Goal: Answer question/provide support: Share knowledge or assist other users

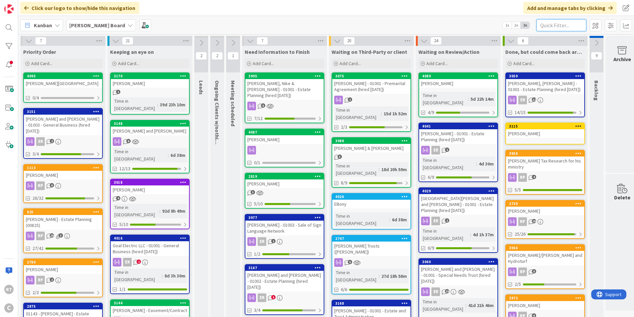
click at [557, 25] on input "text" at bounding box center [562, 25] width 50 height 12
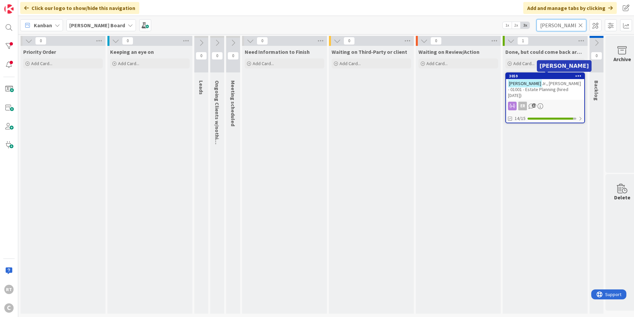
type input "[PERSON_NAME]"
click at [542, 86] on span "Jr., [PERSON_NAME] - 01001 - Estate Planning (hired [DATE])" at bounding box center [544, 89] width 73 height 18
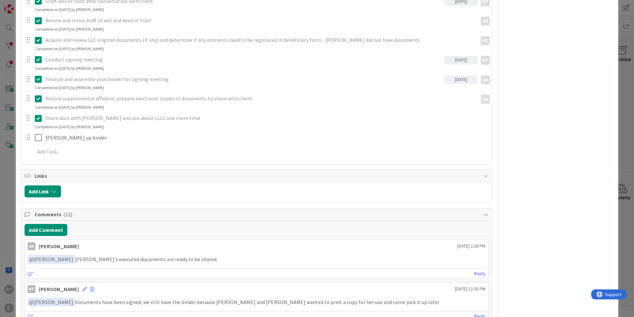
scroll to position [299, 0]
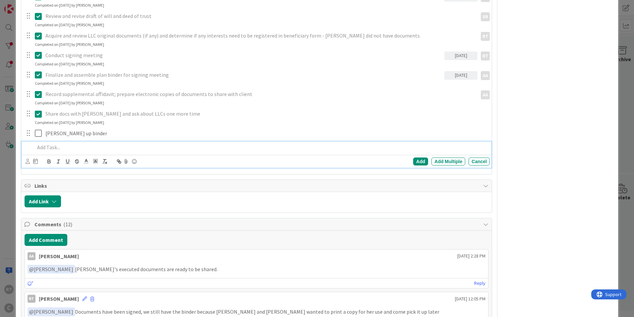
click at [52, 146] on p at bounding box center [261, 147] width 453 height 8
click at [415, 161] on div "Add" at bounding box center [420, 161] width 15 height 8
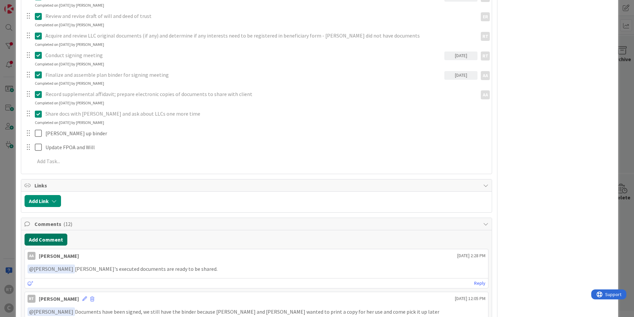
click at [44, 239] on button "Add Comment" at bounding box center [46, 239] width 43 height 12
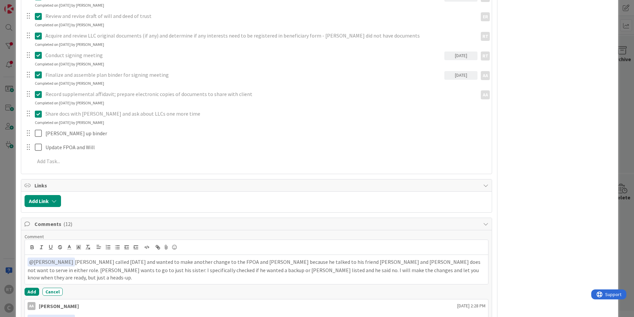
click at [31, 290] on button "Add" at bounding box center [32, 291] width 15 height 8
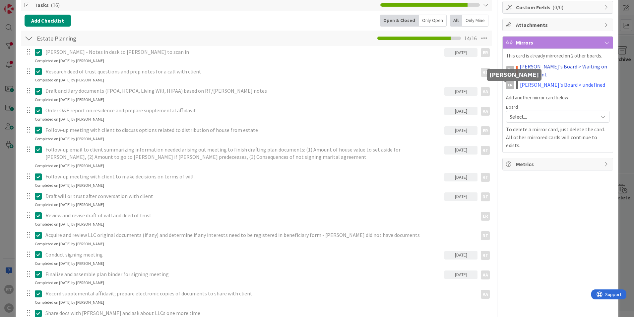
scroll to position [0, 0]
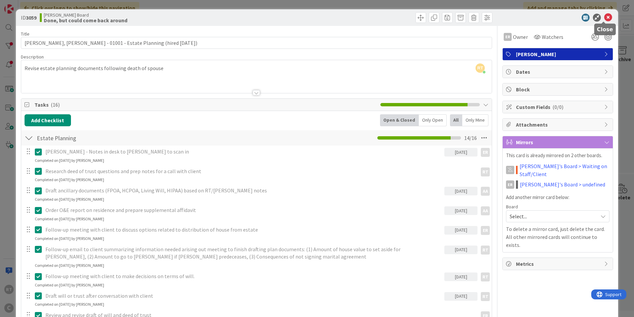
click at [605, 18] on icon at bounding box center [609, 18] width 8 height 8
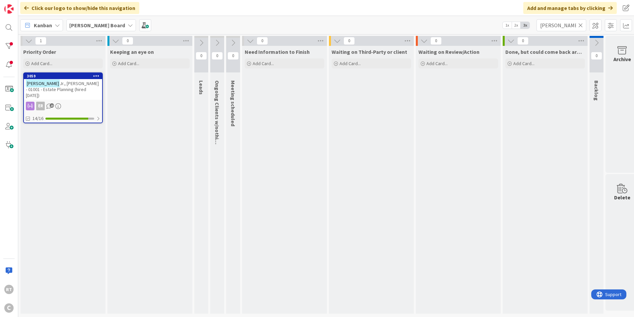
click at [583, 22] on icon at bounding box center [581, 25] width 5 height 6
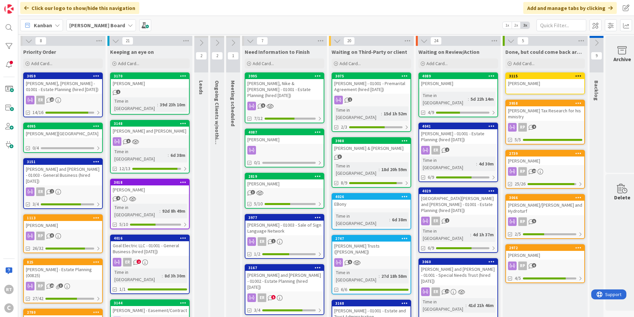
click at [66, 223] on div "[PERSON_NAME]" at bounding box center [63, 225] width 78 height 9
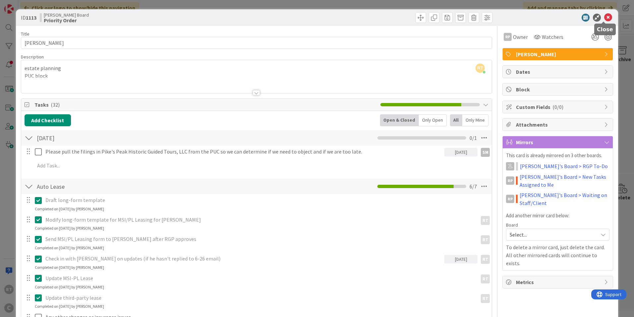
click at [605, 19] on icon at bounding box center [609, 18] width 8 height 8
